Goal: Complete application form: Complete application form

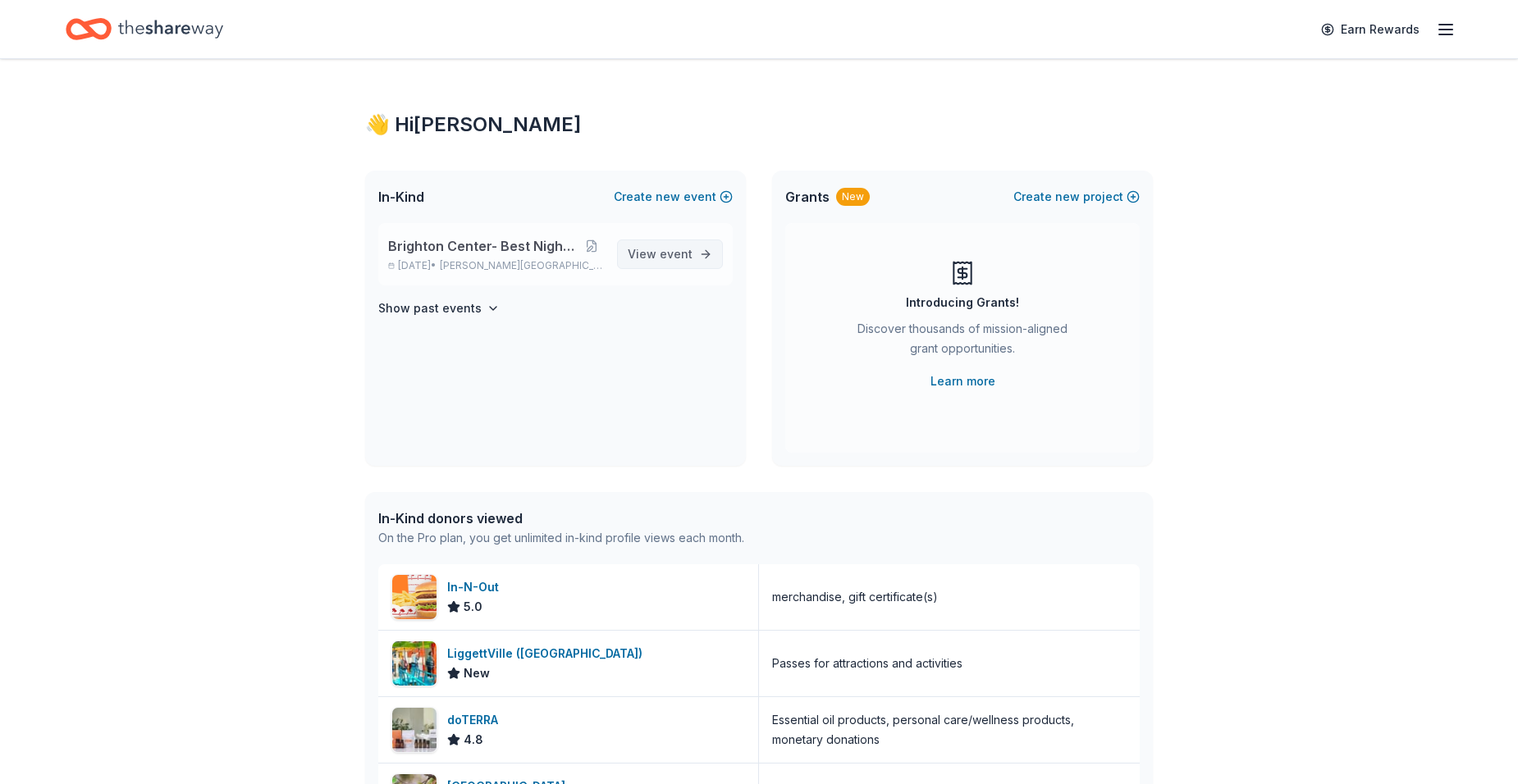
click at [644, 262] on span "View event" at bounding box center [660, 254] width 65 height 20
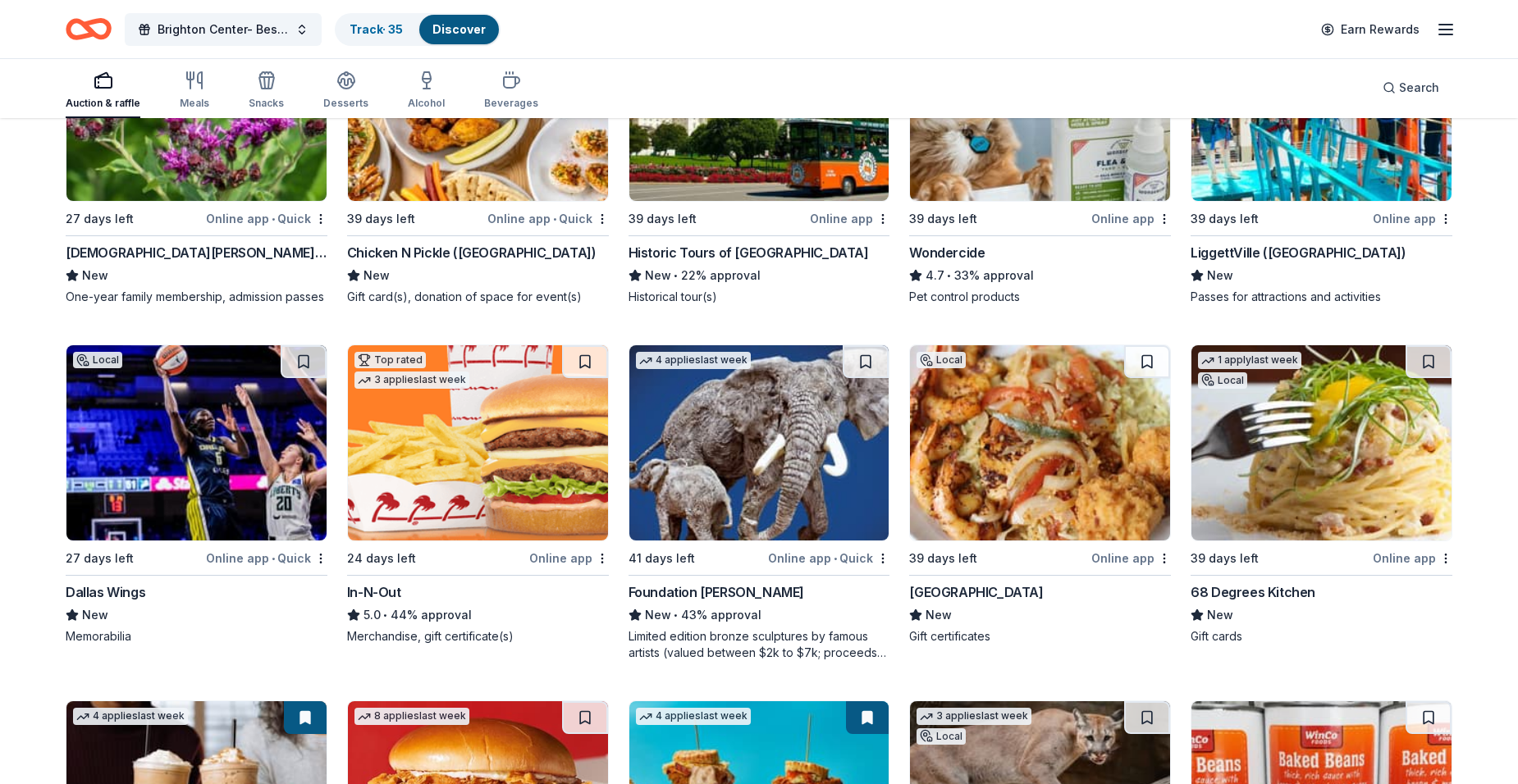
scroll to position [1395, 0]
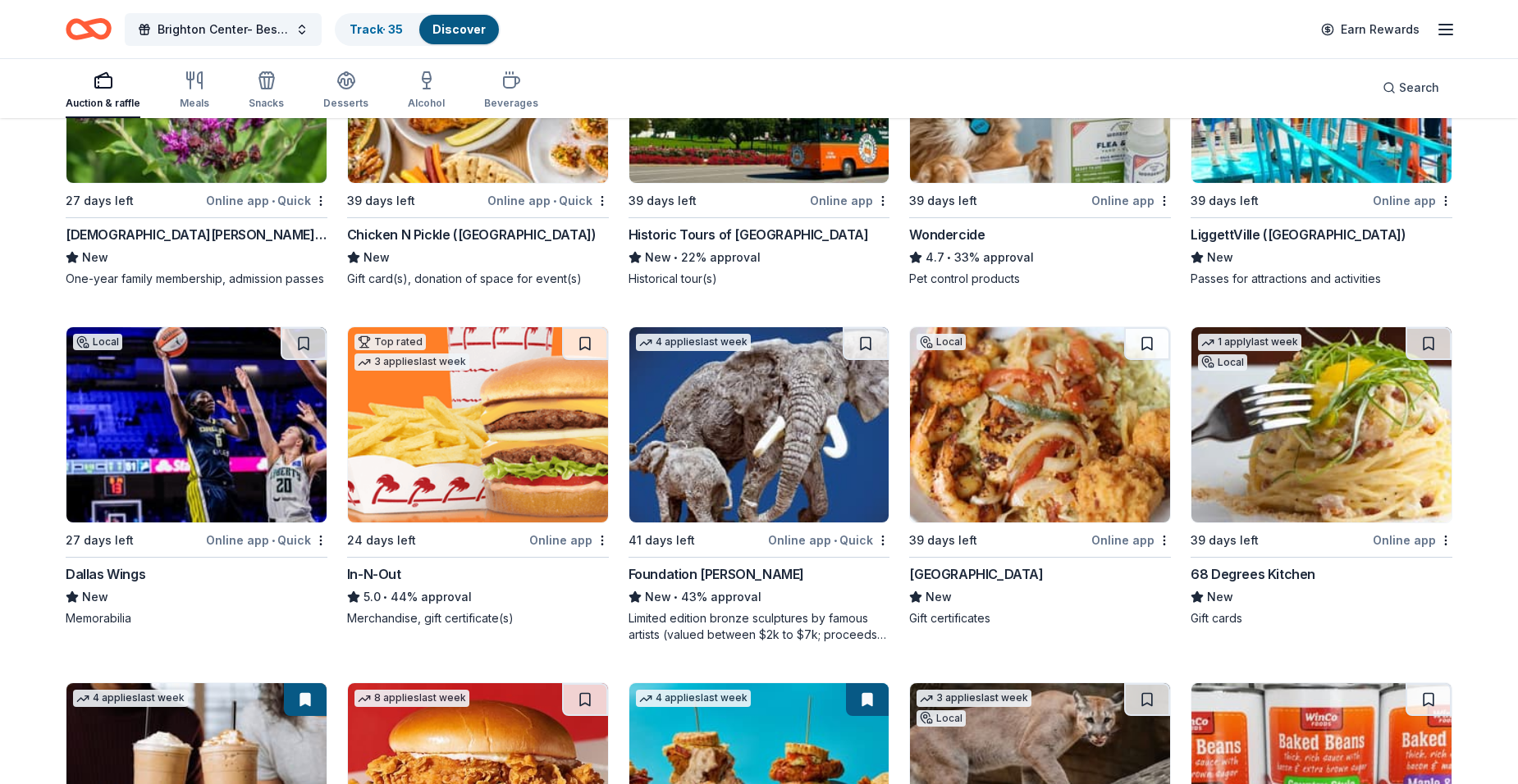
click at [1010, 429] on img at bounding box center [1040, 425] width 260 height 195
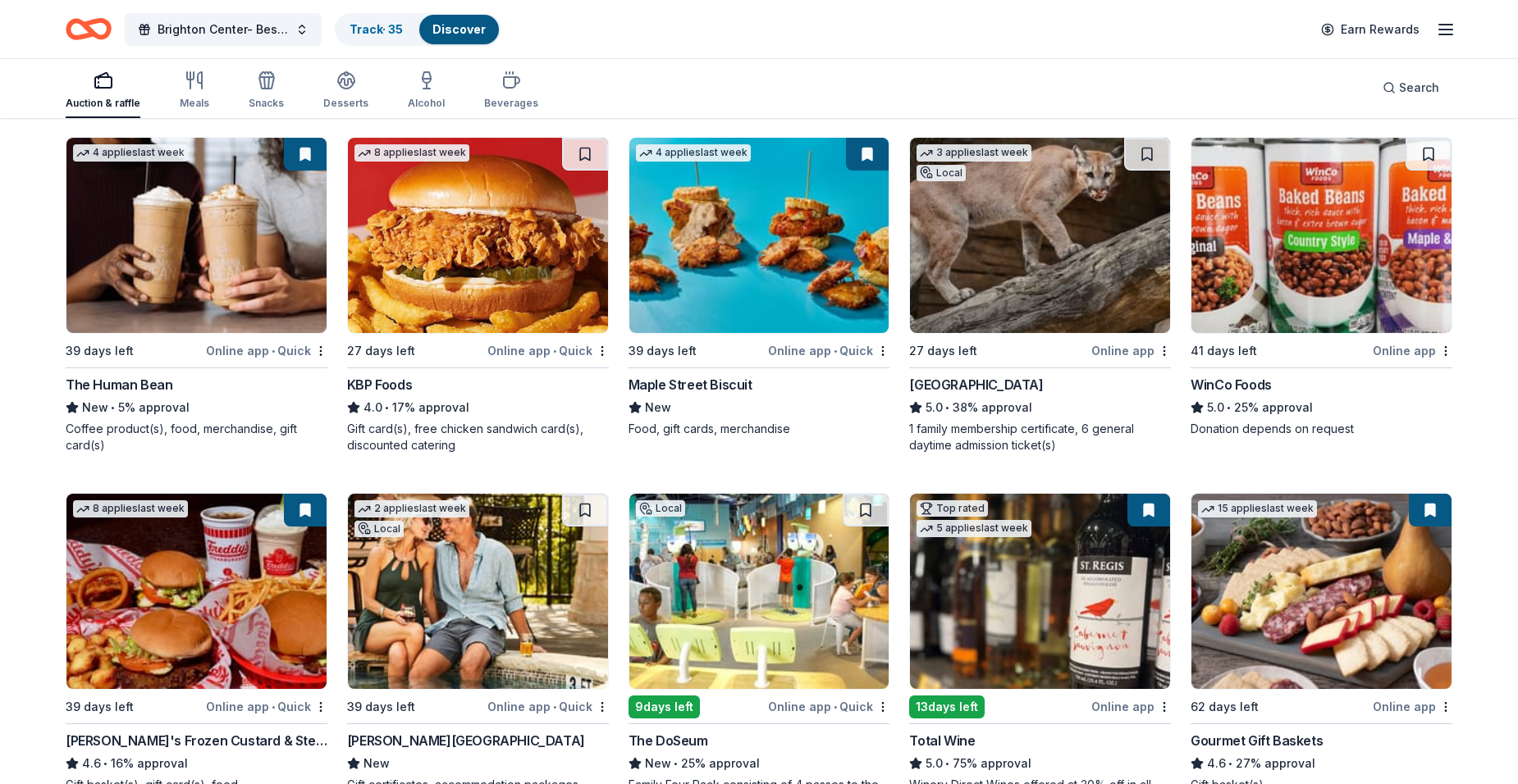
scroll to position [2051, 0]
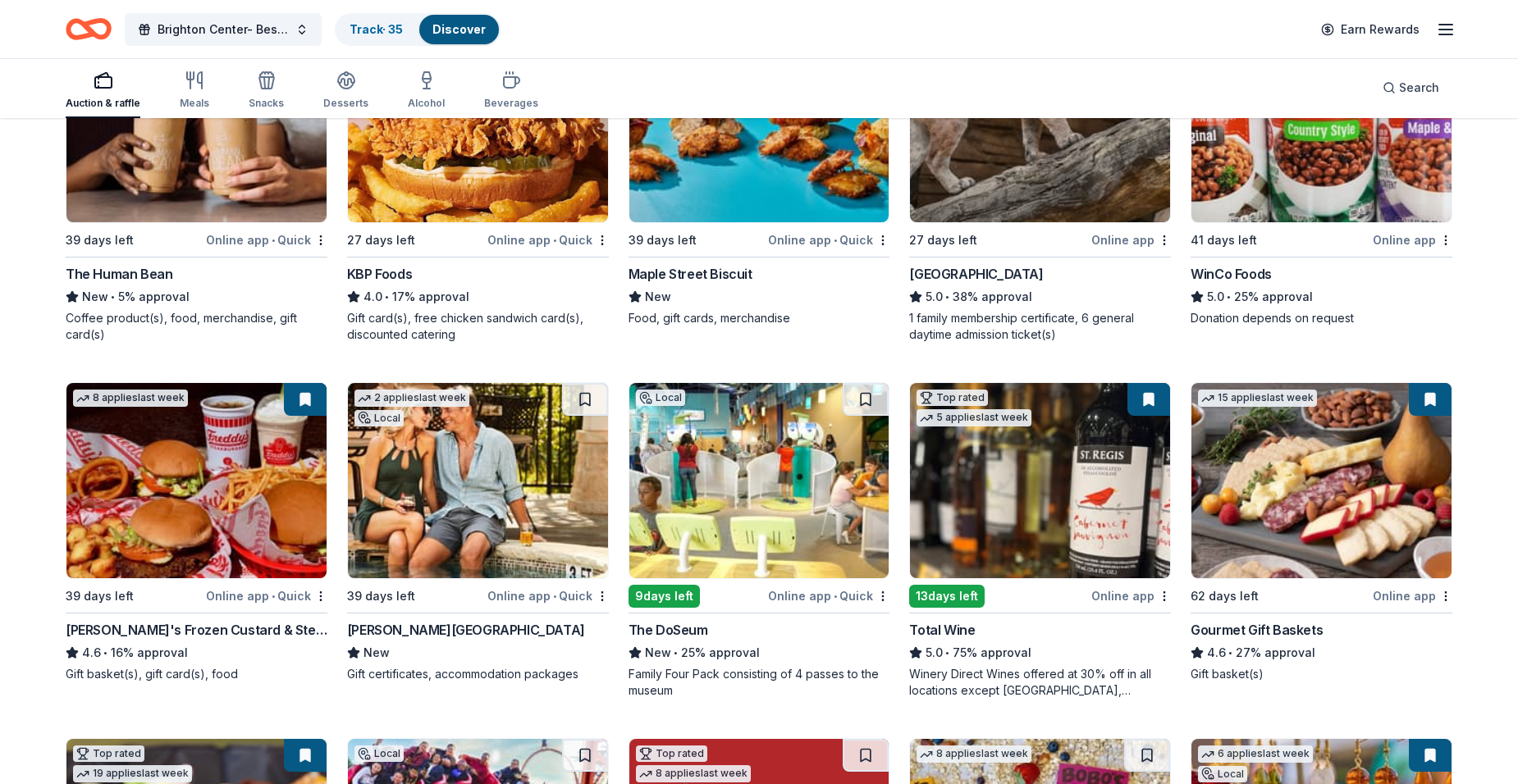
click at [210, 486] on img at bounding box center [196, 481] width 260 height 195
click at [475, 456] on img at bounding box center [478, 481] width 260 height 195
click at [978, 470] on img at bounding box center [1040, 481] width 260 height 195
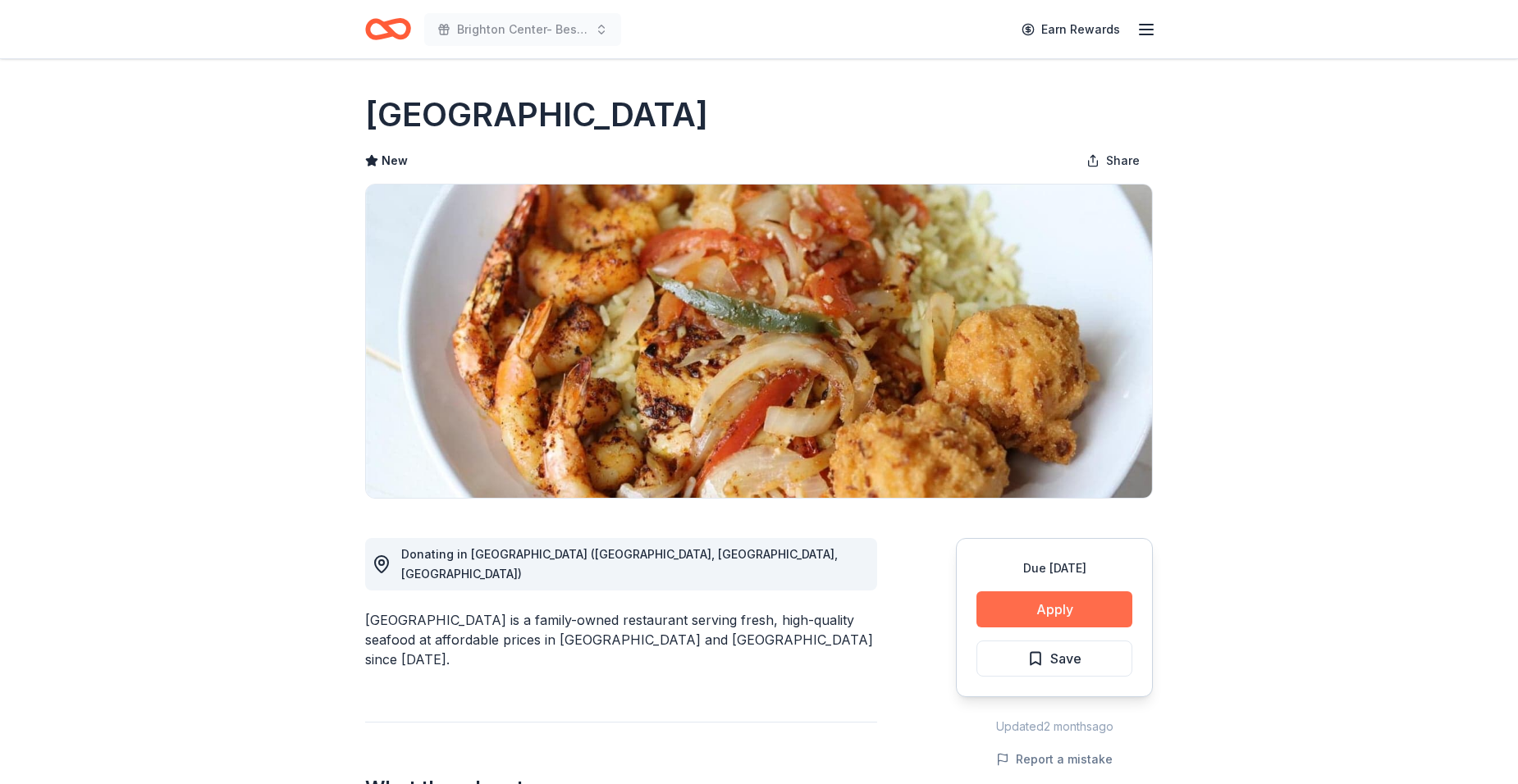
click at [992, 605] on button "Apply" at bounding box center [1055, 609] width 156 height 36
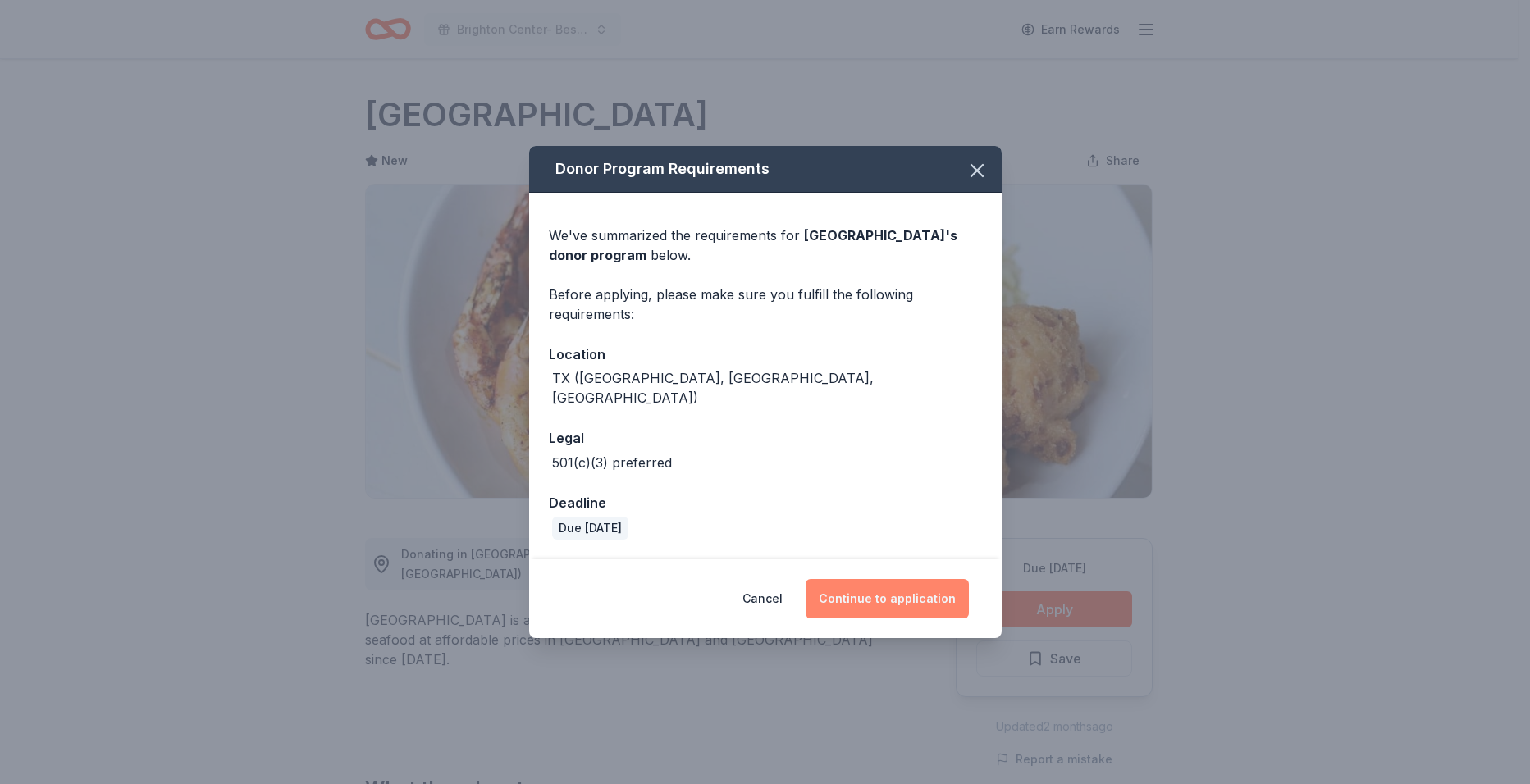
click at [897, 588] on button "Continue to application" at bounding box center [887, 599] width 164 height 39
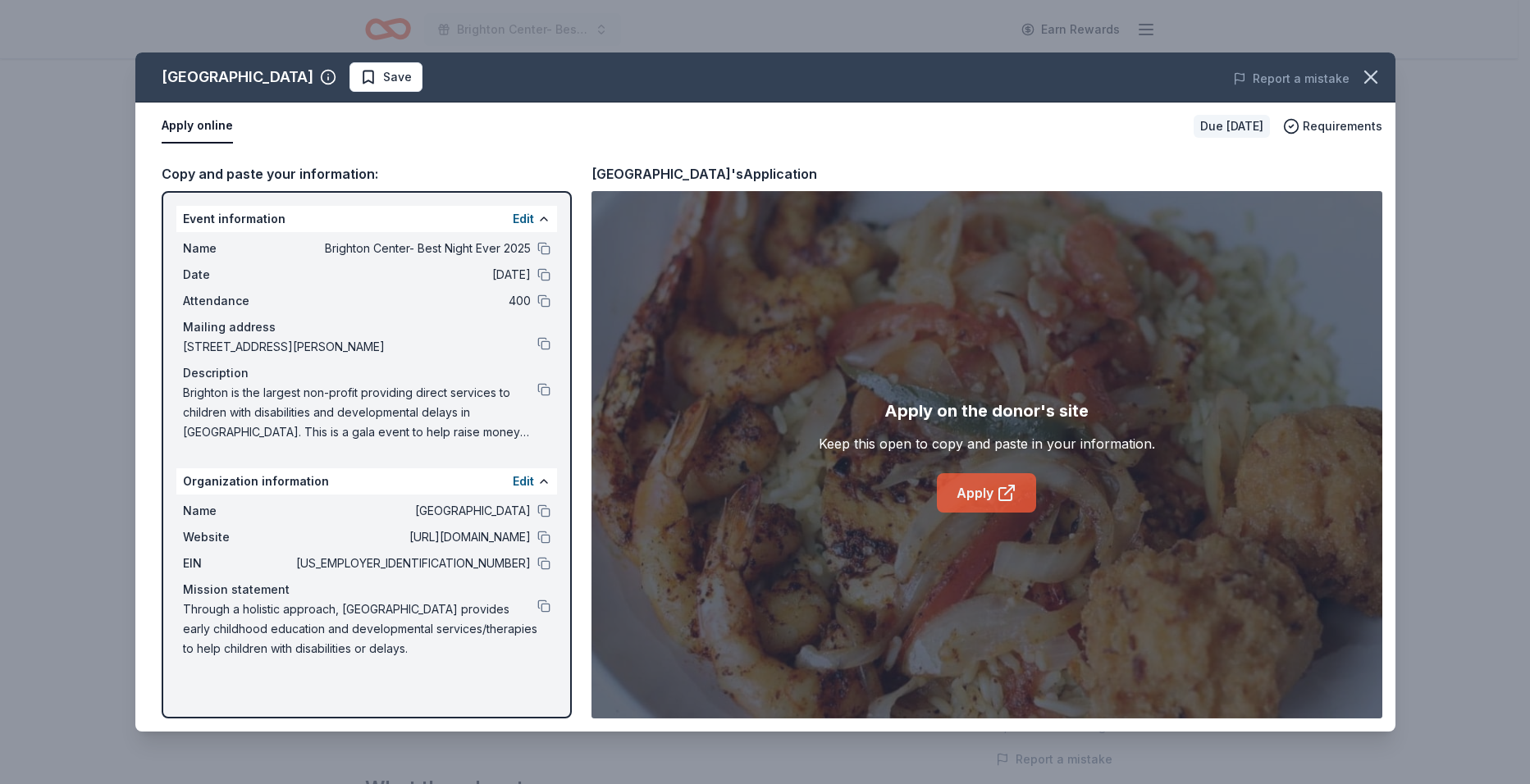
click at [965, 487] on link "Apply" at bounding box center [986, 493] width 100 height 39
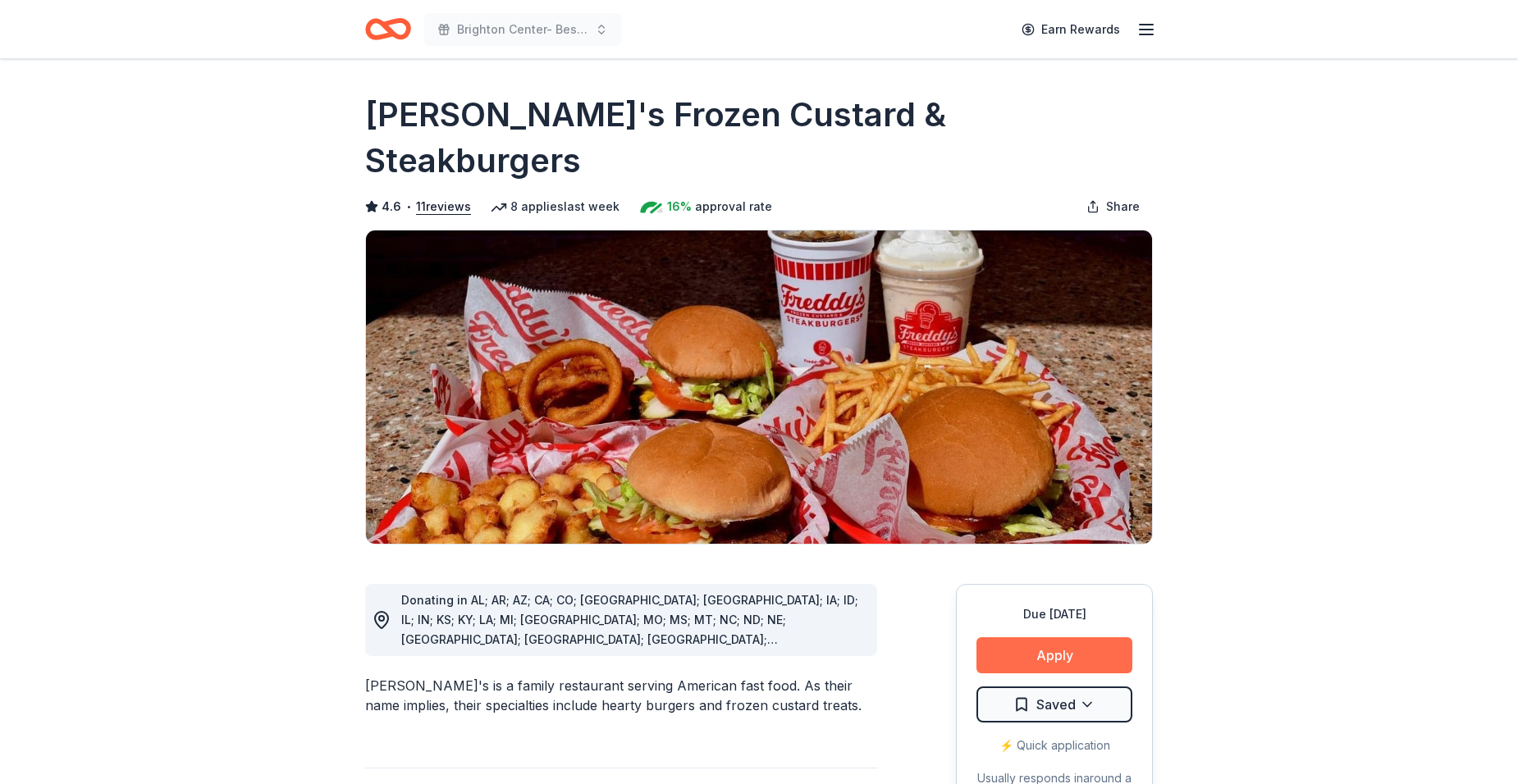
click at [993, 637] on button "Apply" at bounding box center [1055, 655] width 156 height 36
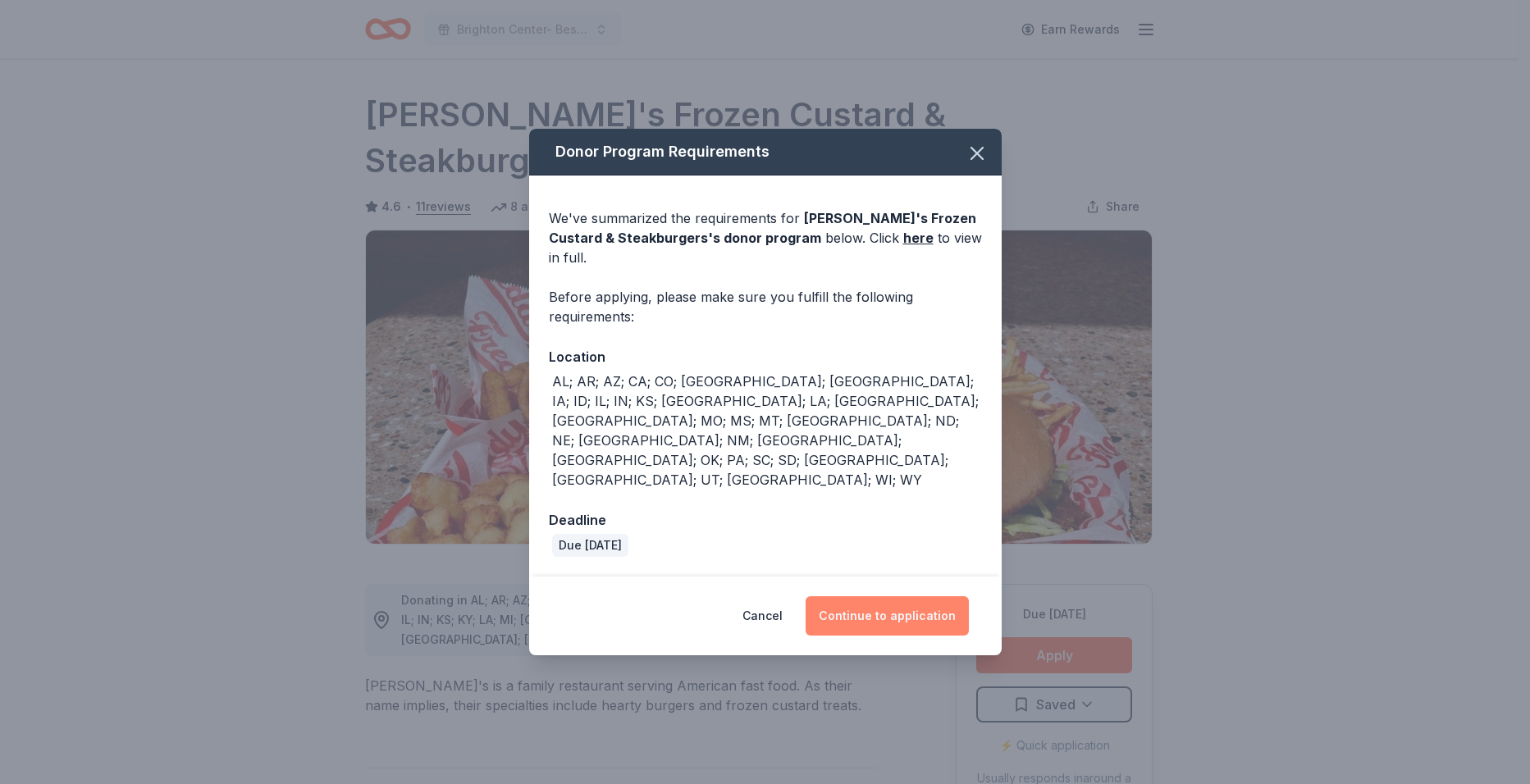
click at [853, 596] on button "Continue to application" at bounding box center [887, 616] width 164 height 39
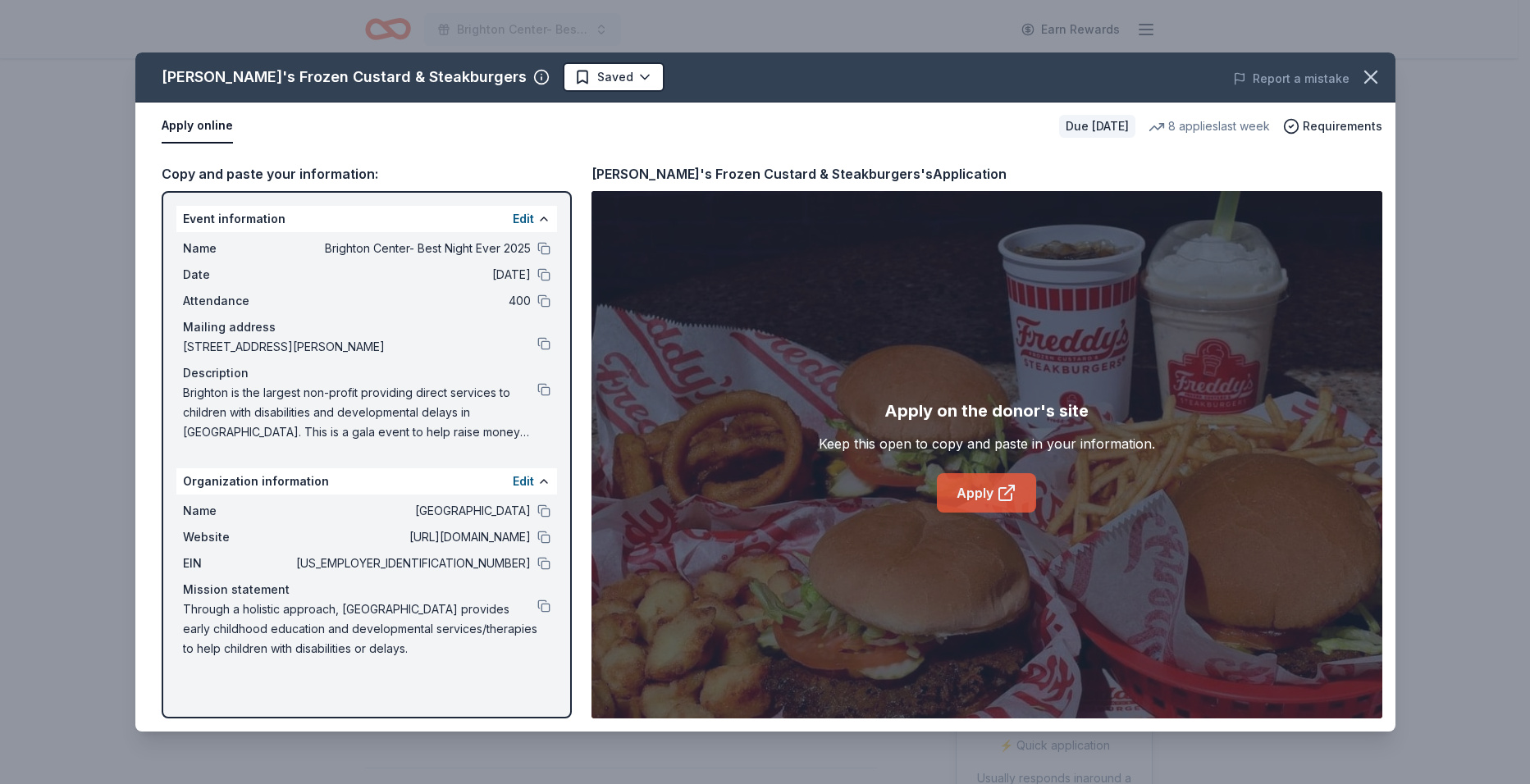
click at [957, 485] on link "Apply" at bounding box center [986, 493] width 100 height 39
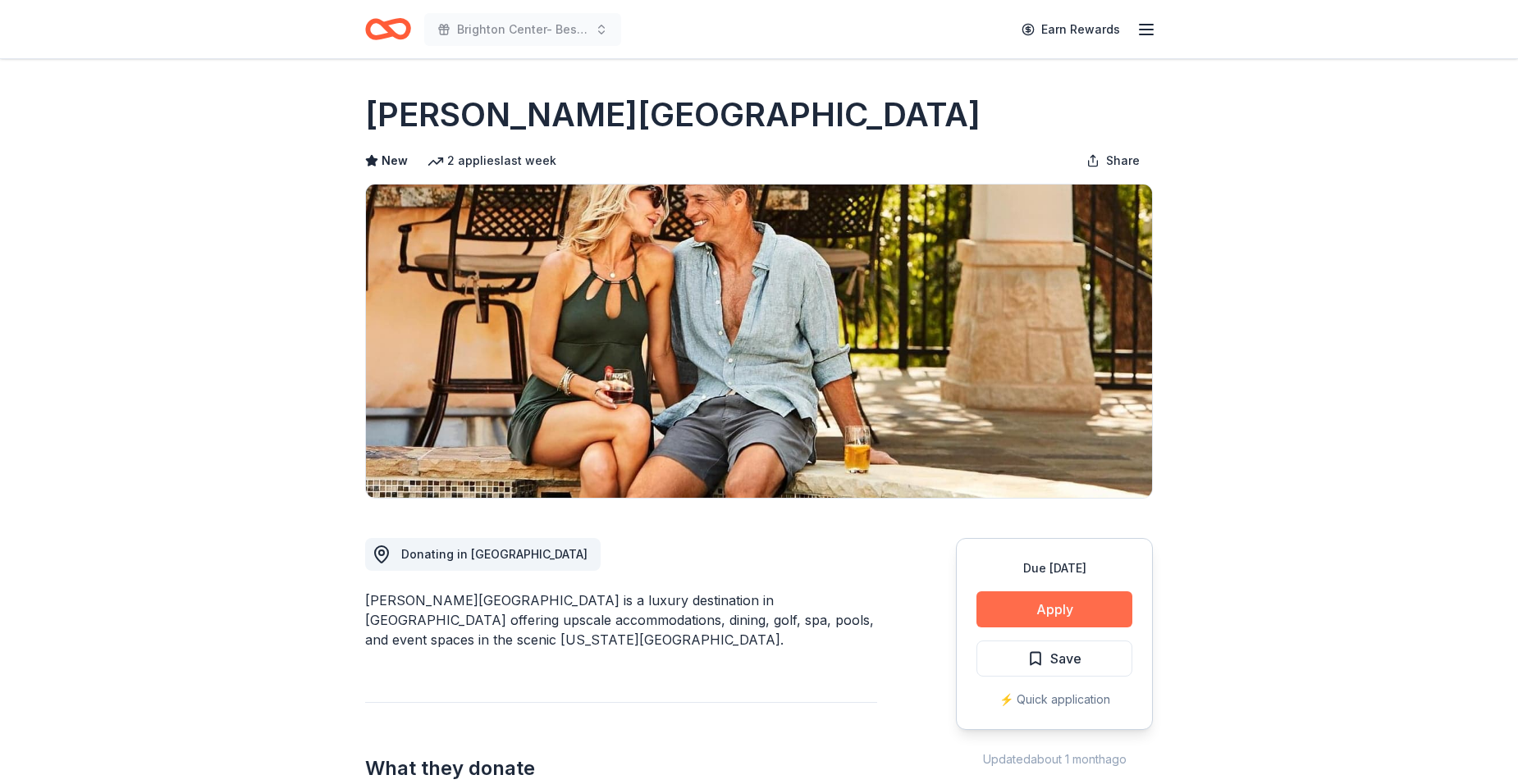
click at [992, 609] on button "Apply" at bounding box center [1055, 609] width 156 height 36
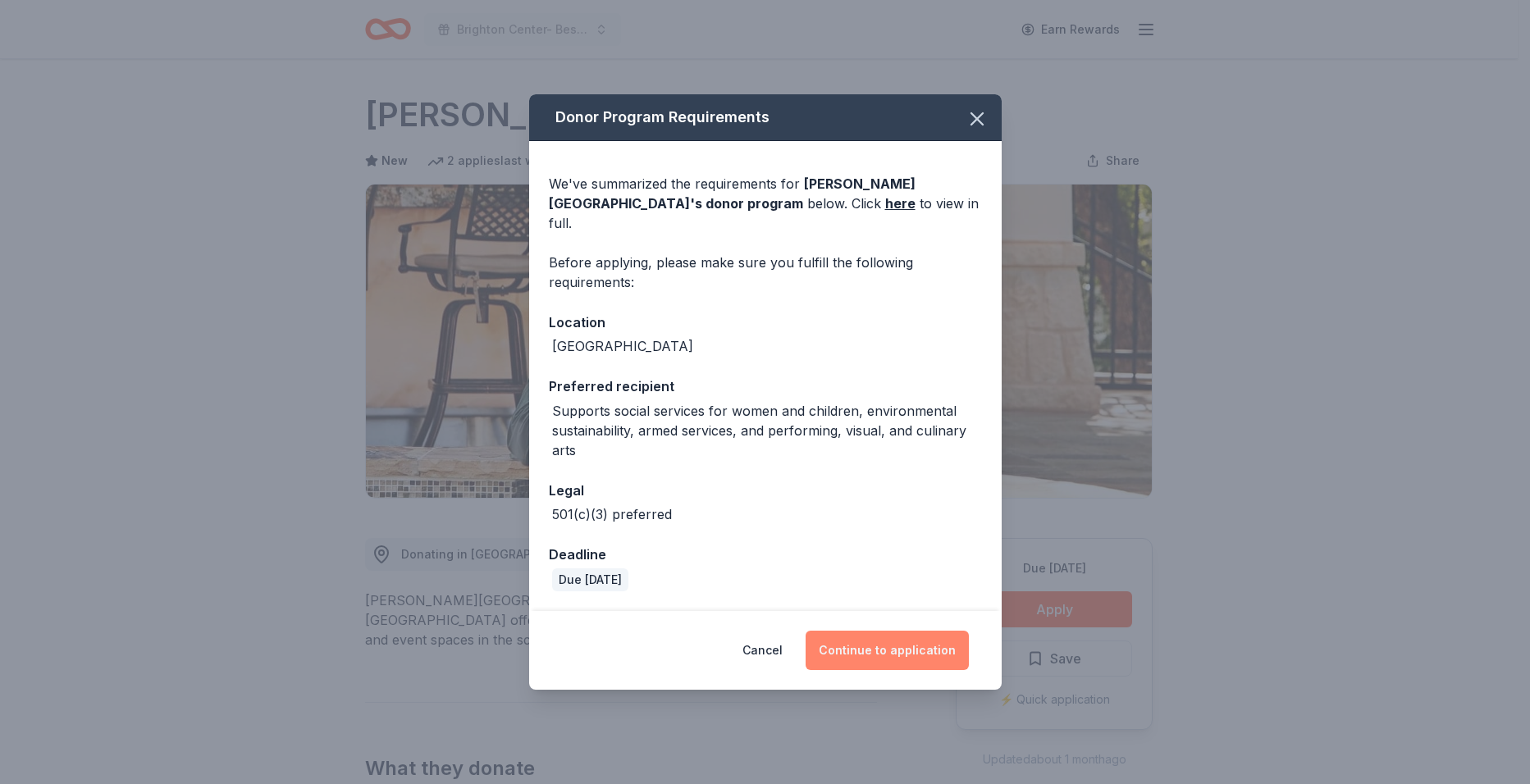
click at [832, 631] on button "Continue to application" at bounding box center [887, 650] width 164 height 39
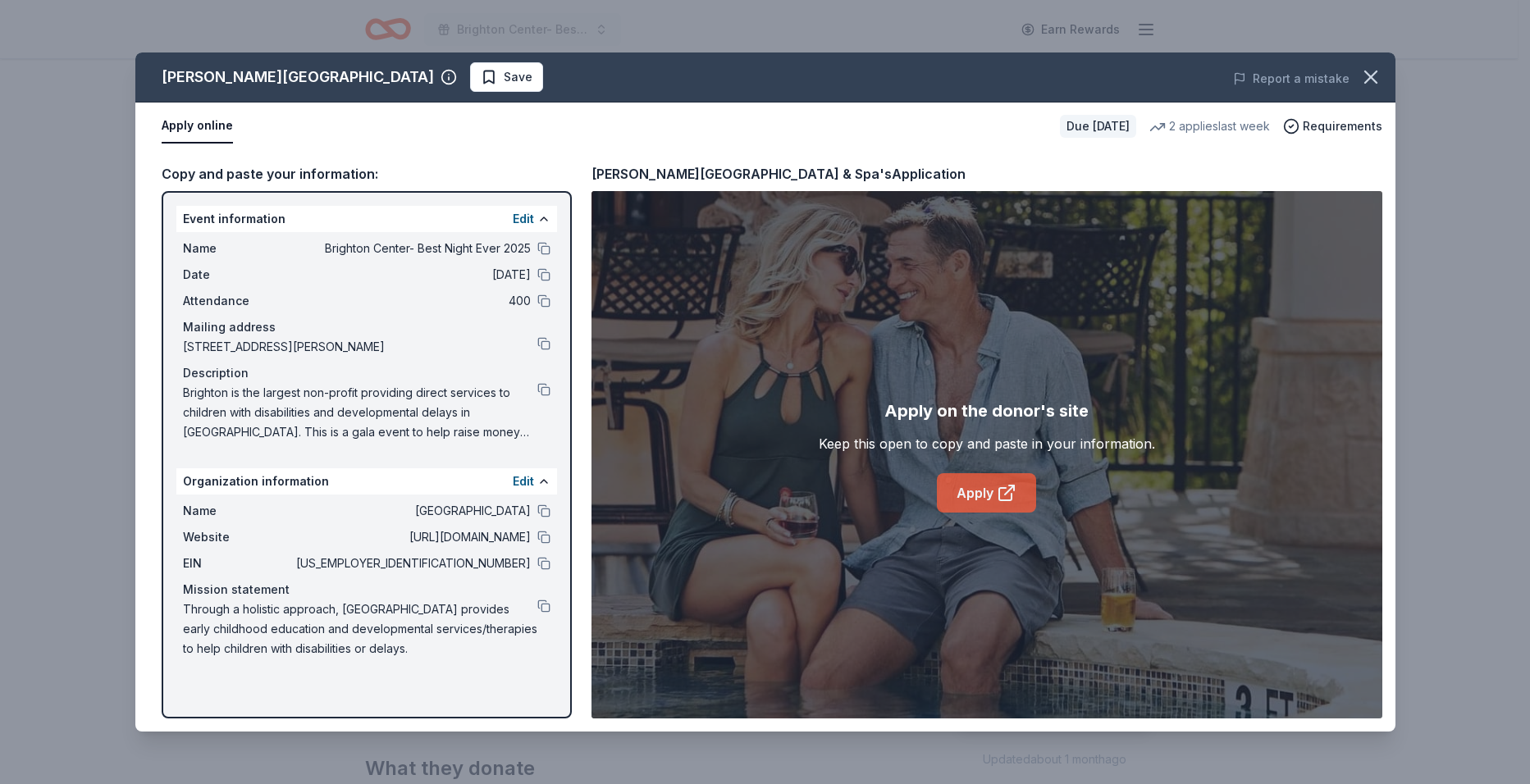
click at [972, 485] on link "Apply" at bounding box center [986, 493] width 100 height 39
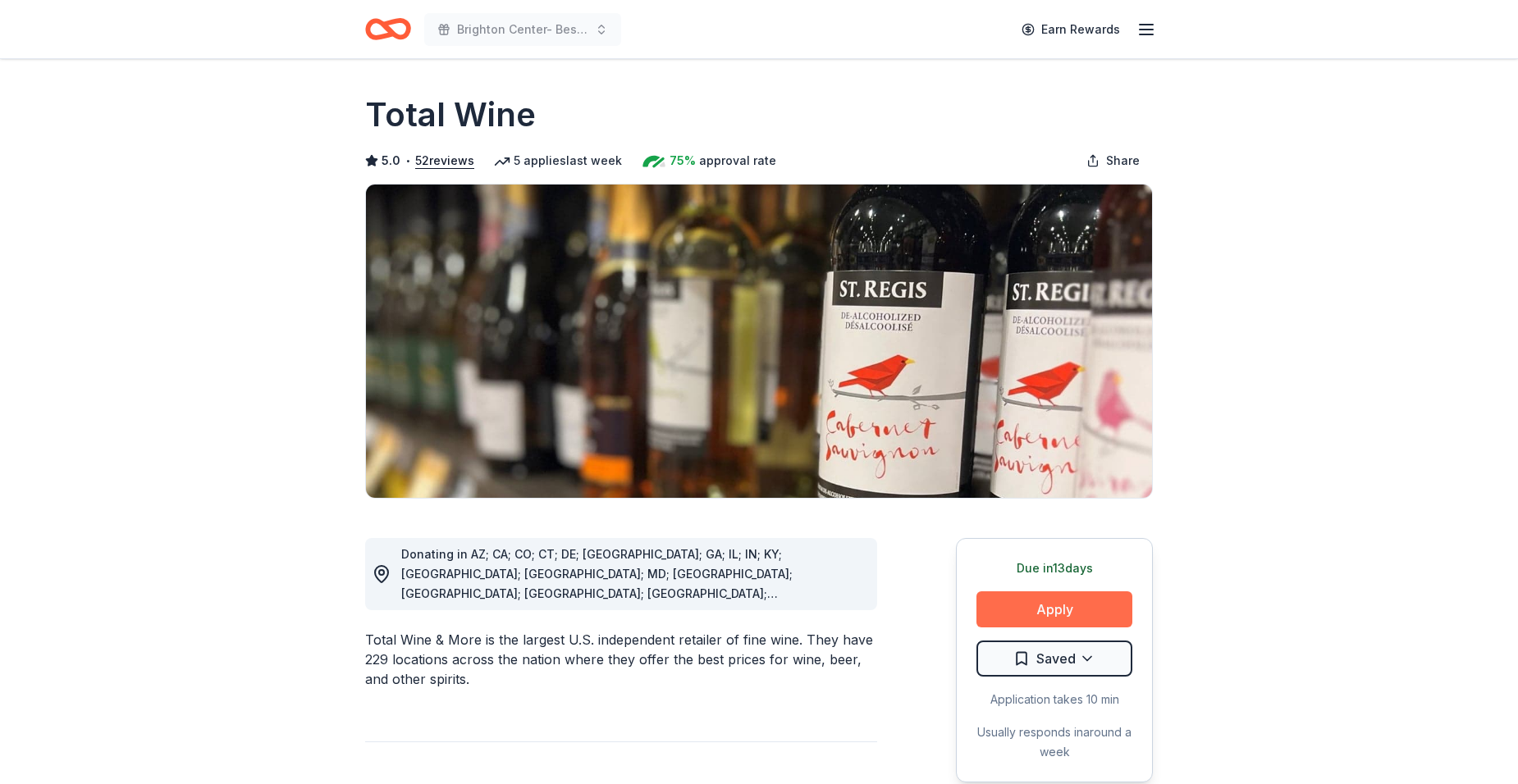
click at [1005, 608] on button "Apply" at bounding box center [1055, 609] width 156 height 36
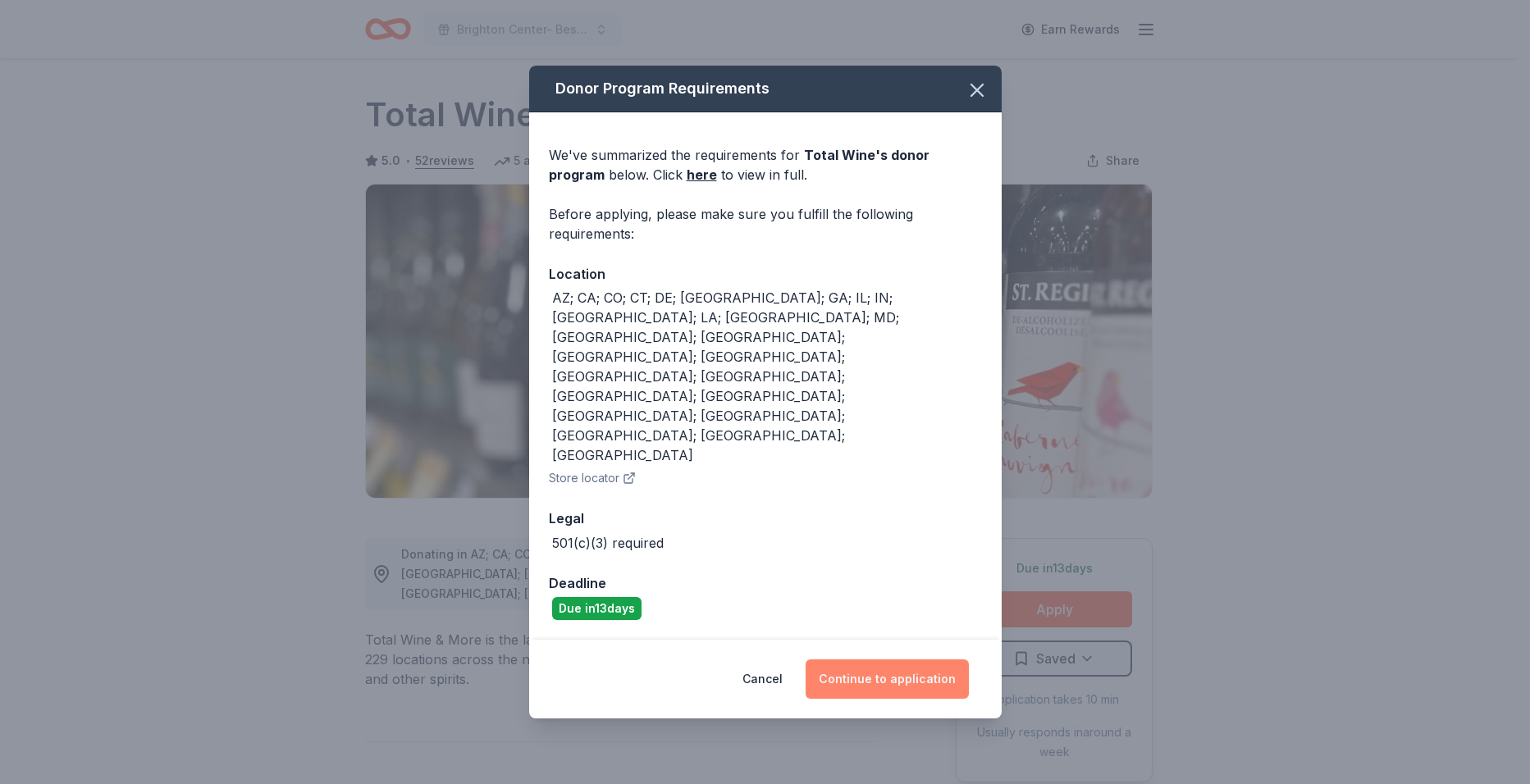
click at [869, 659] on button "Continue to application" at bounding box center [887, 679] width 164 height 39
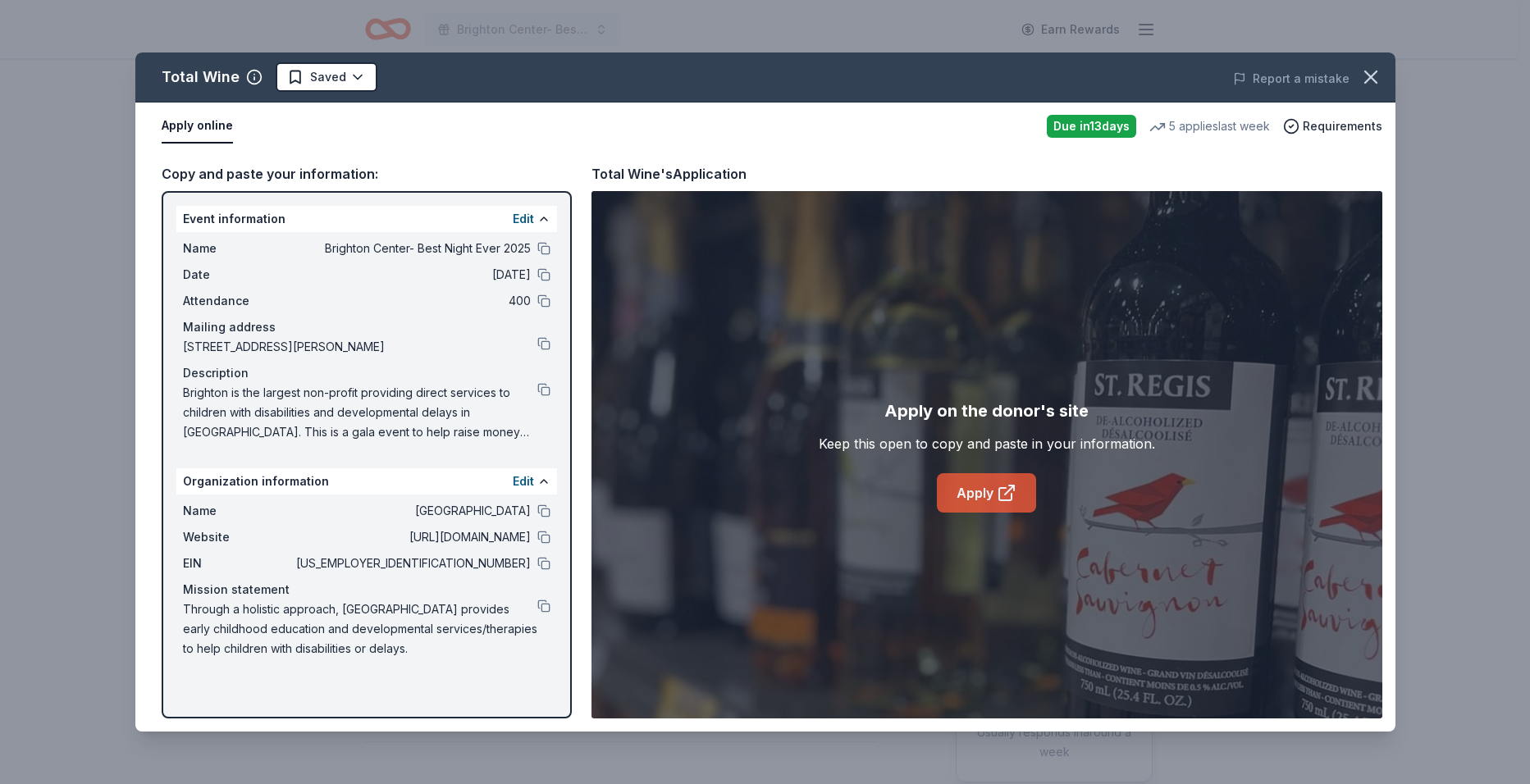
click at [964, 494] on link "Apply" at bounding box center [986, 493] width 100 height 39
